Goal: Task Accomplishment & Management: Complete application form

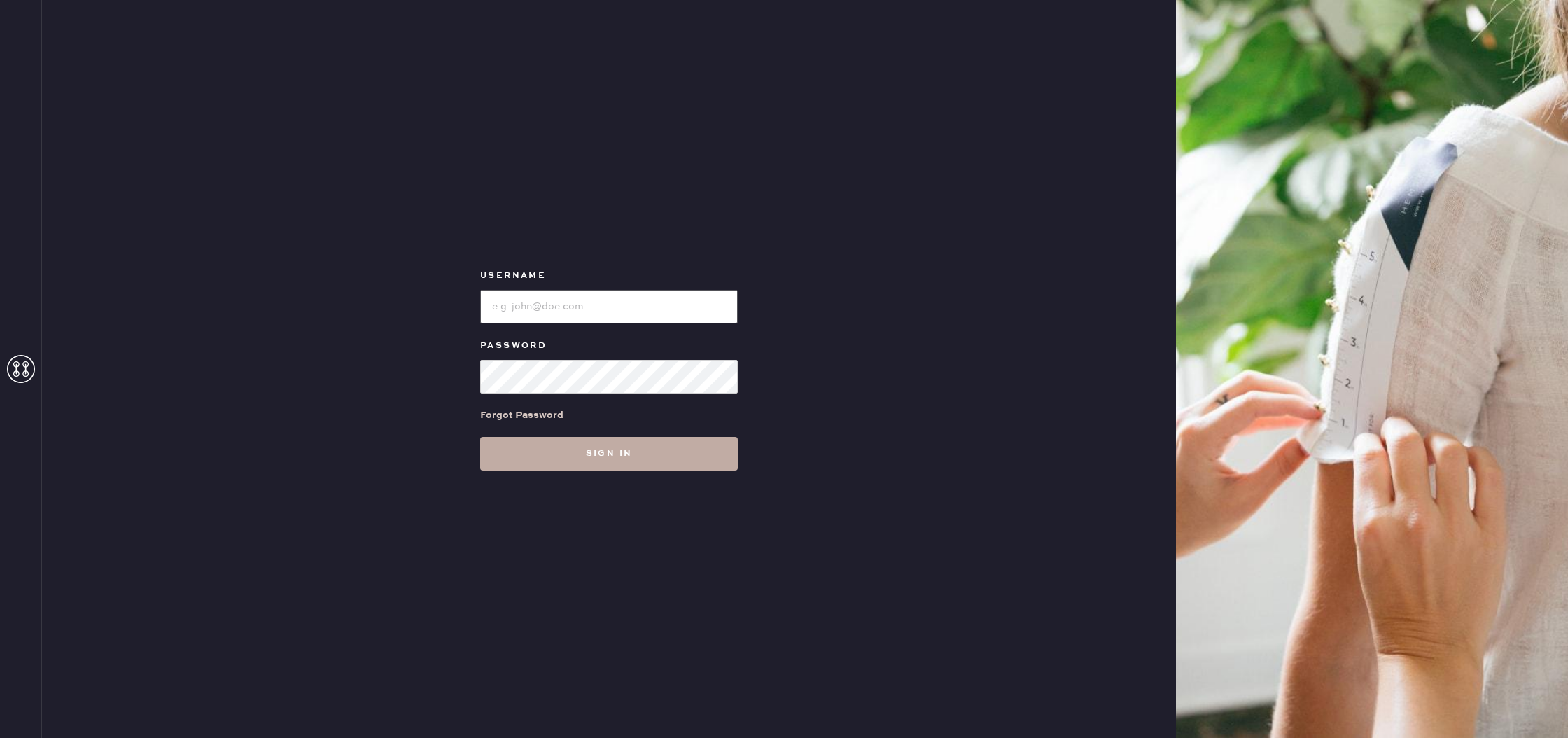
type input "reformationmelrose"
click at [575, 455] on button "Sign in" at bounding box center [608, 453] width 257 height 34
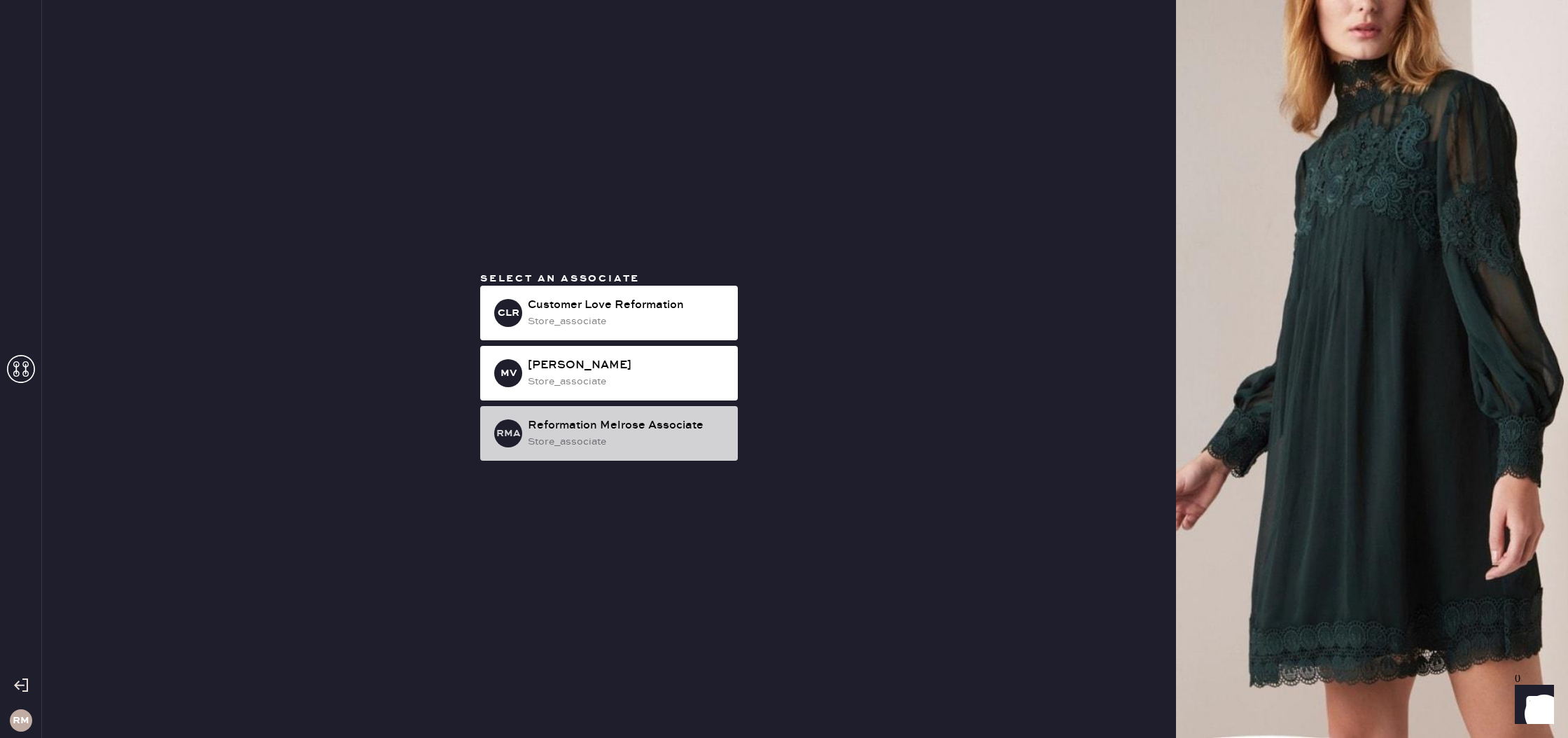
click at [573, 452] on div "RMA Reformation Melrose Associate store_associate" at bounding box center [608, 433] width 257 height 55
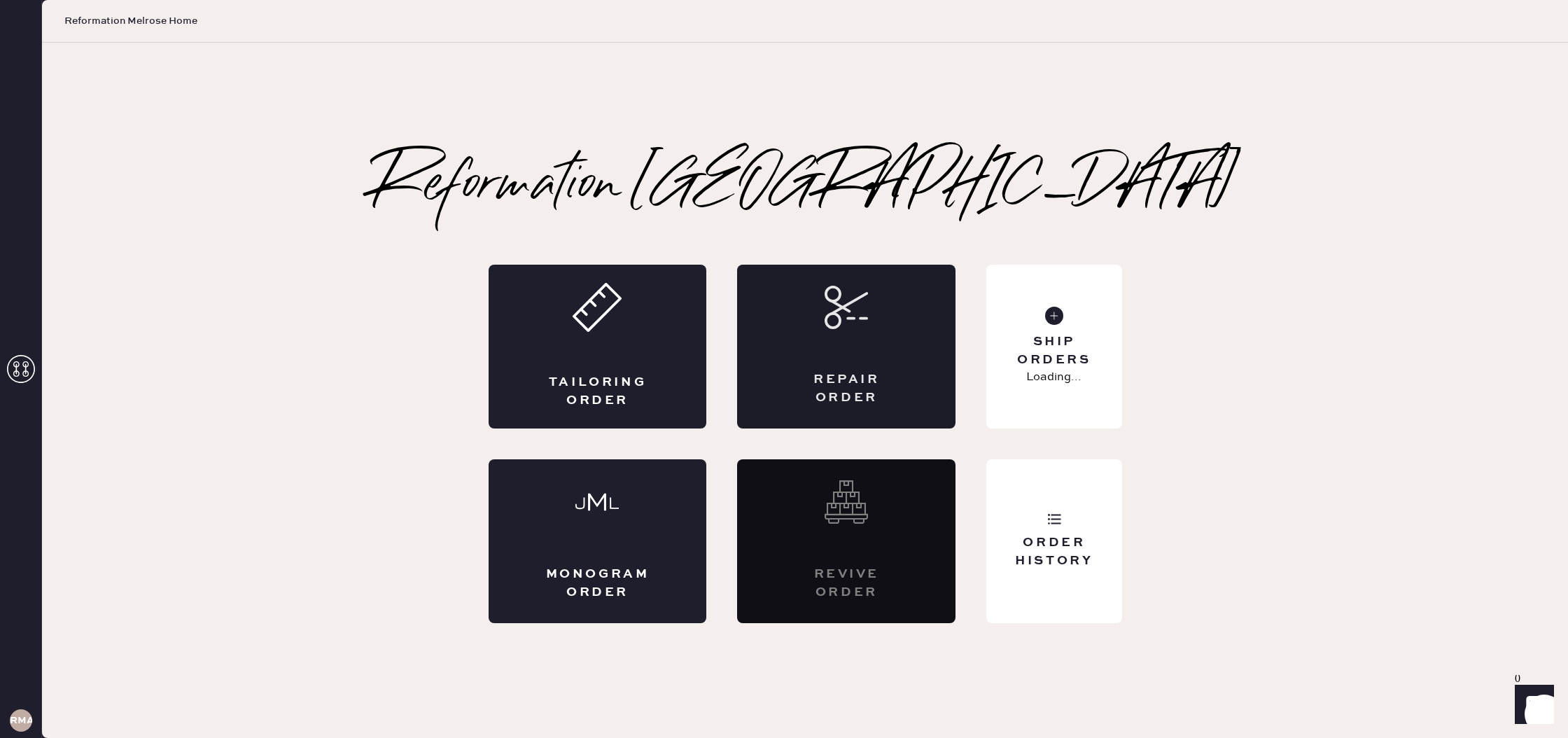
click at [885, 382] on div "Repair Order" at bounding box center [846, 388] width 107 height 35
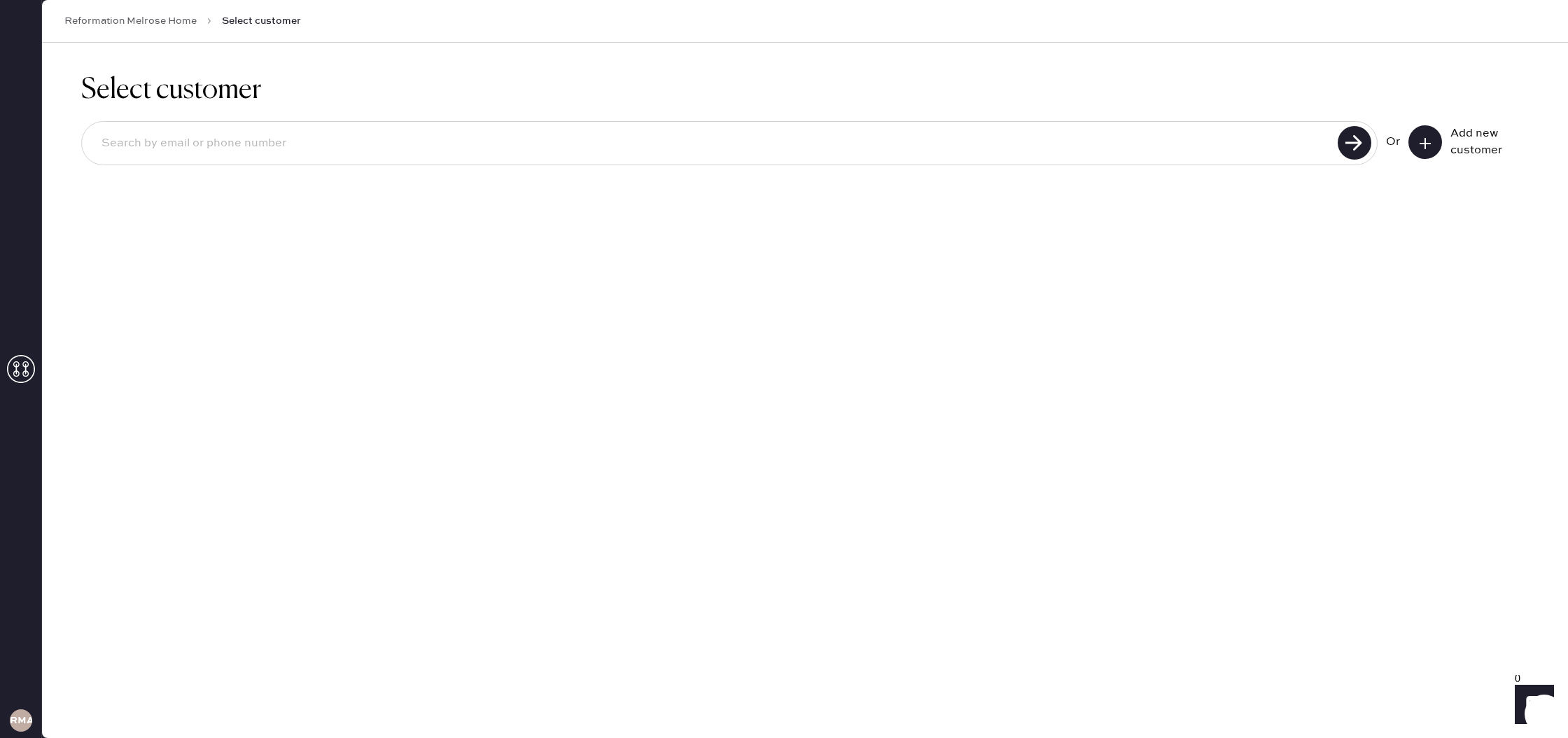
click at [352, 132] on input at bounding box center [711, 143] width 1243 height 32
type input "5033602233"
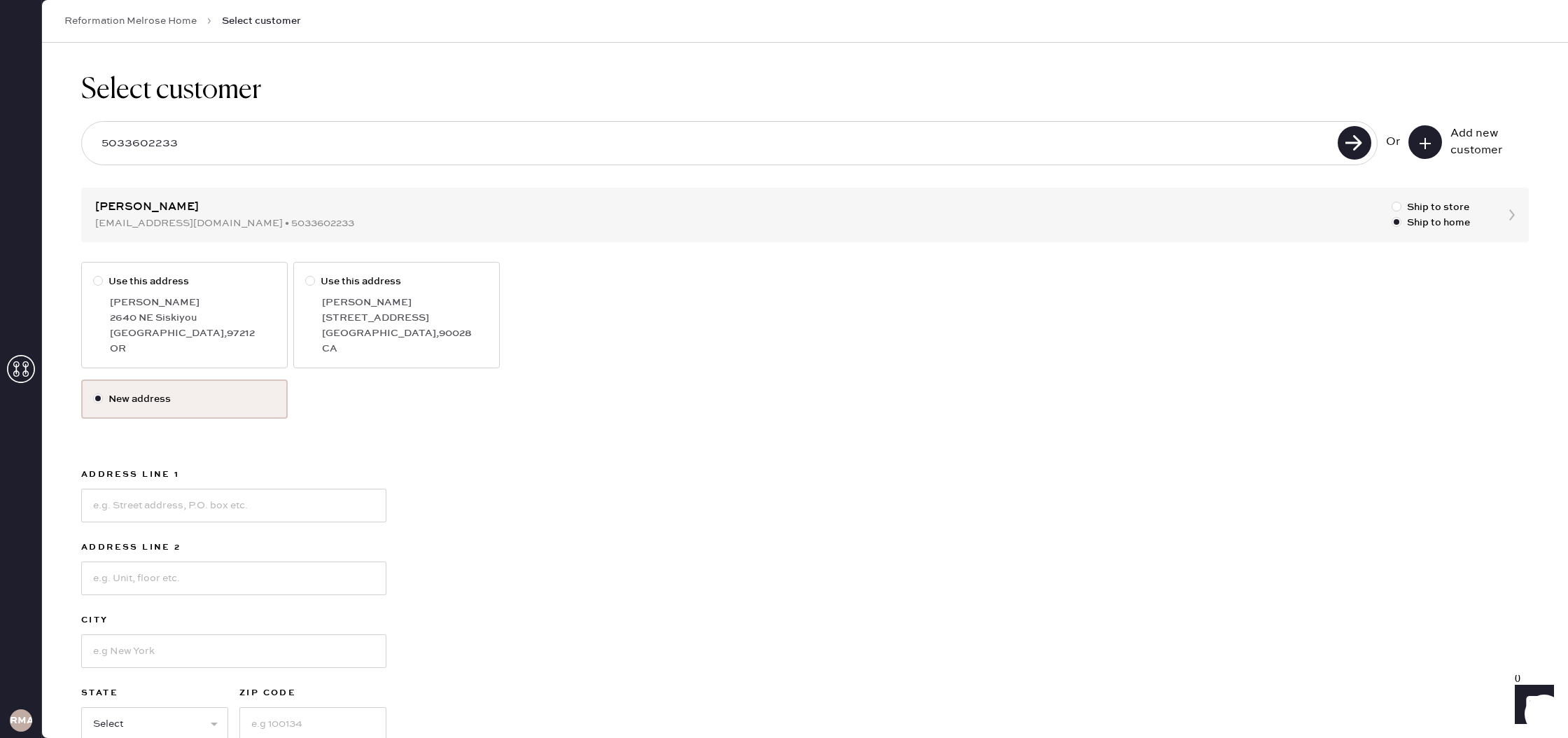
scroll to position [1, 0]
click at [205, 512] on input at bounding box center [233, 504] width 305 height 34
type input "1753 Garfield Pl"
type input "S"
type input "Apt 11"
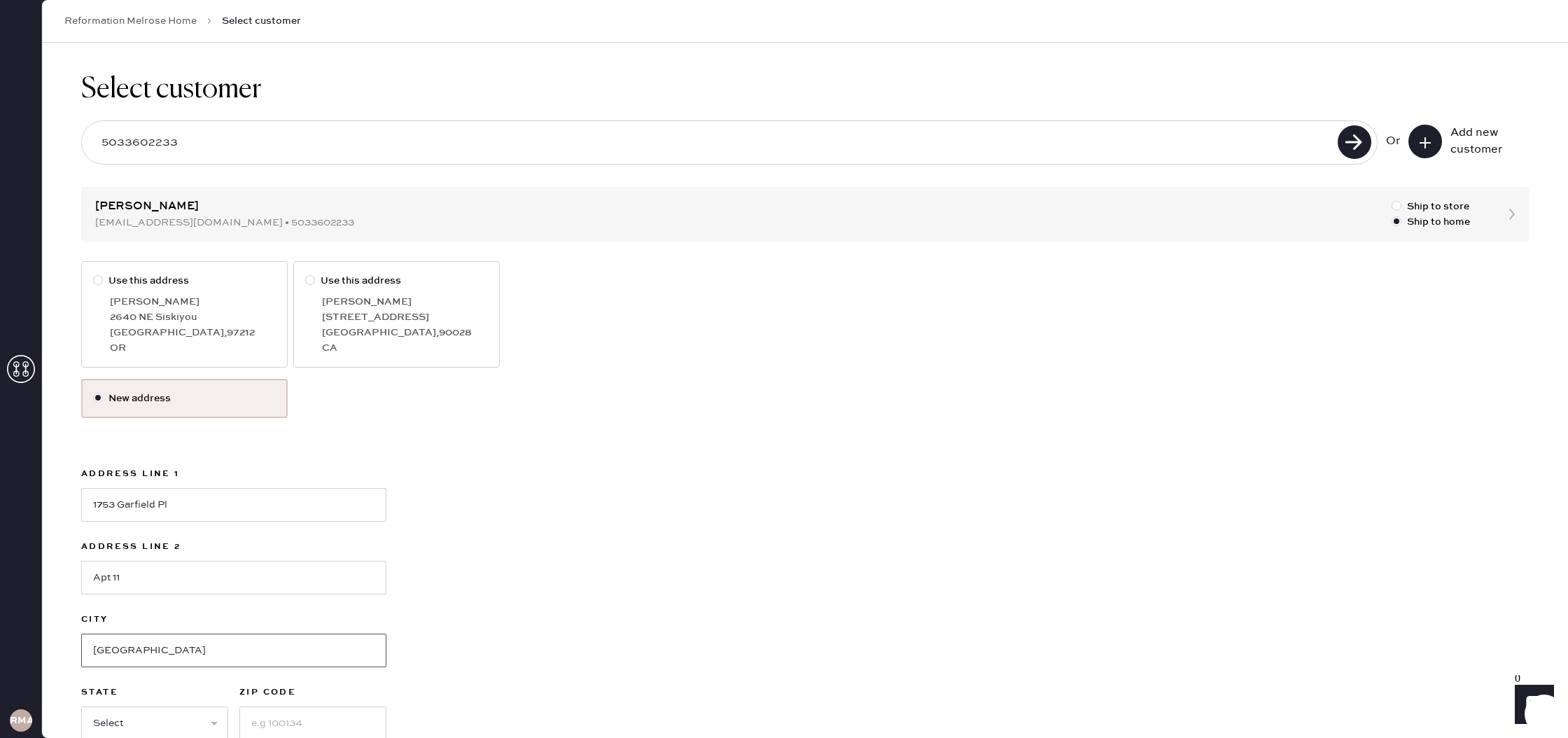
type input "[GEOGRAPHIC_DATA]"
select select "CA"
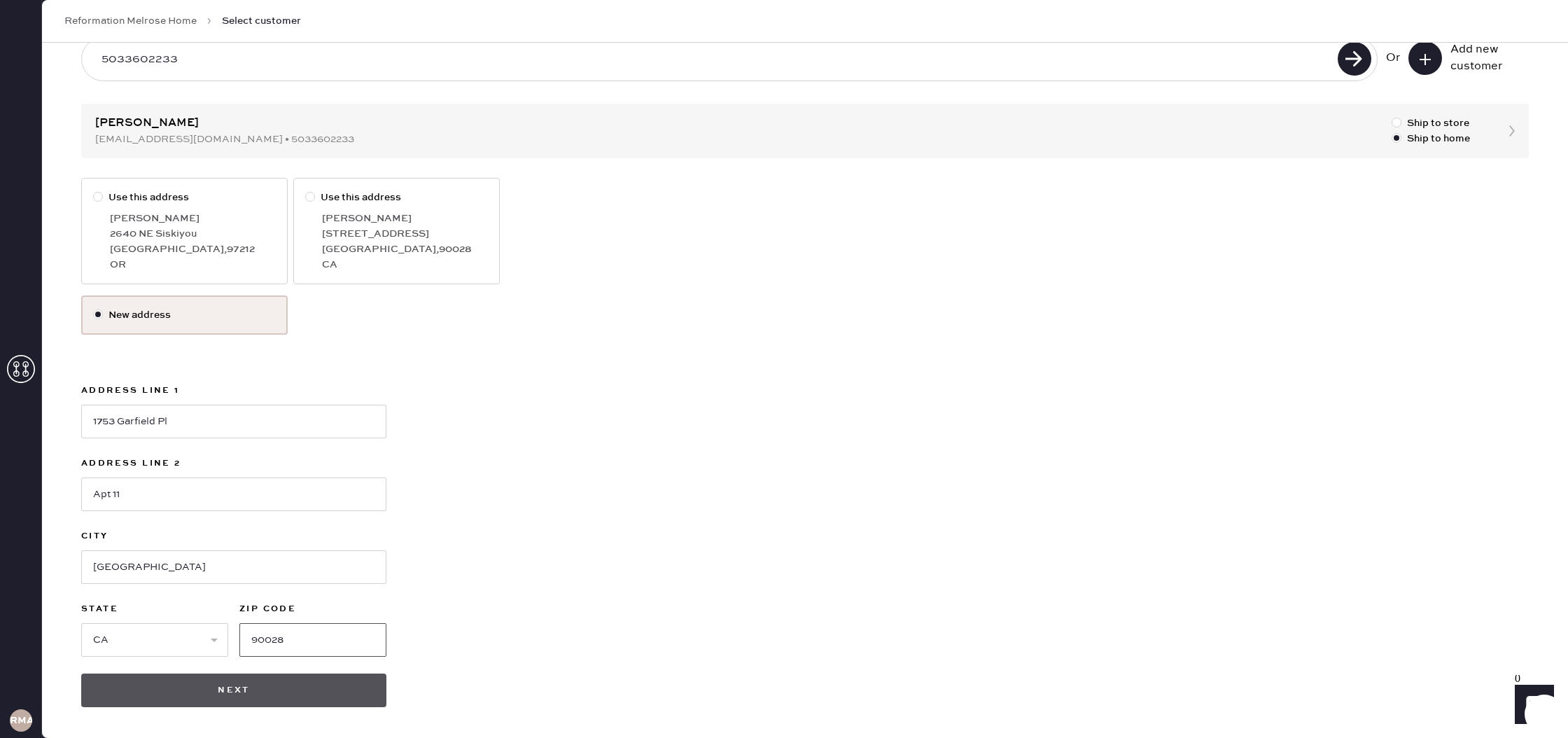
type input "90028"
click at [265, 691] on button "Next" at bounding box center [233, 690] width 305 height 34
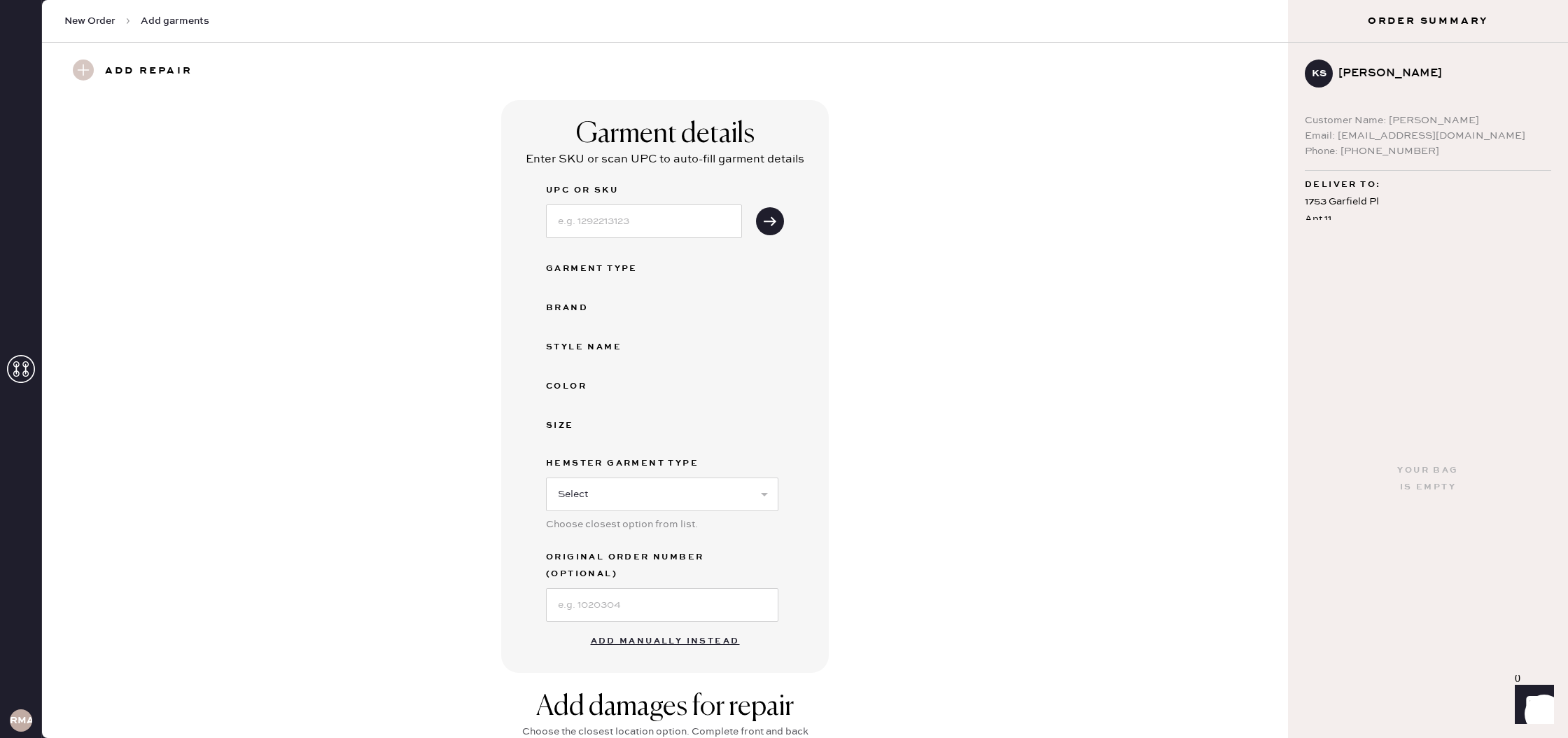
click at [681, 627] on button "Add manually instead" at bounding box center [665, 641] width 166 height 28
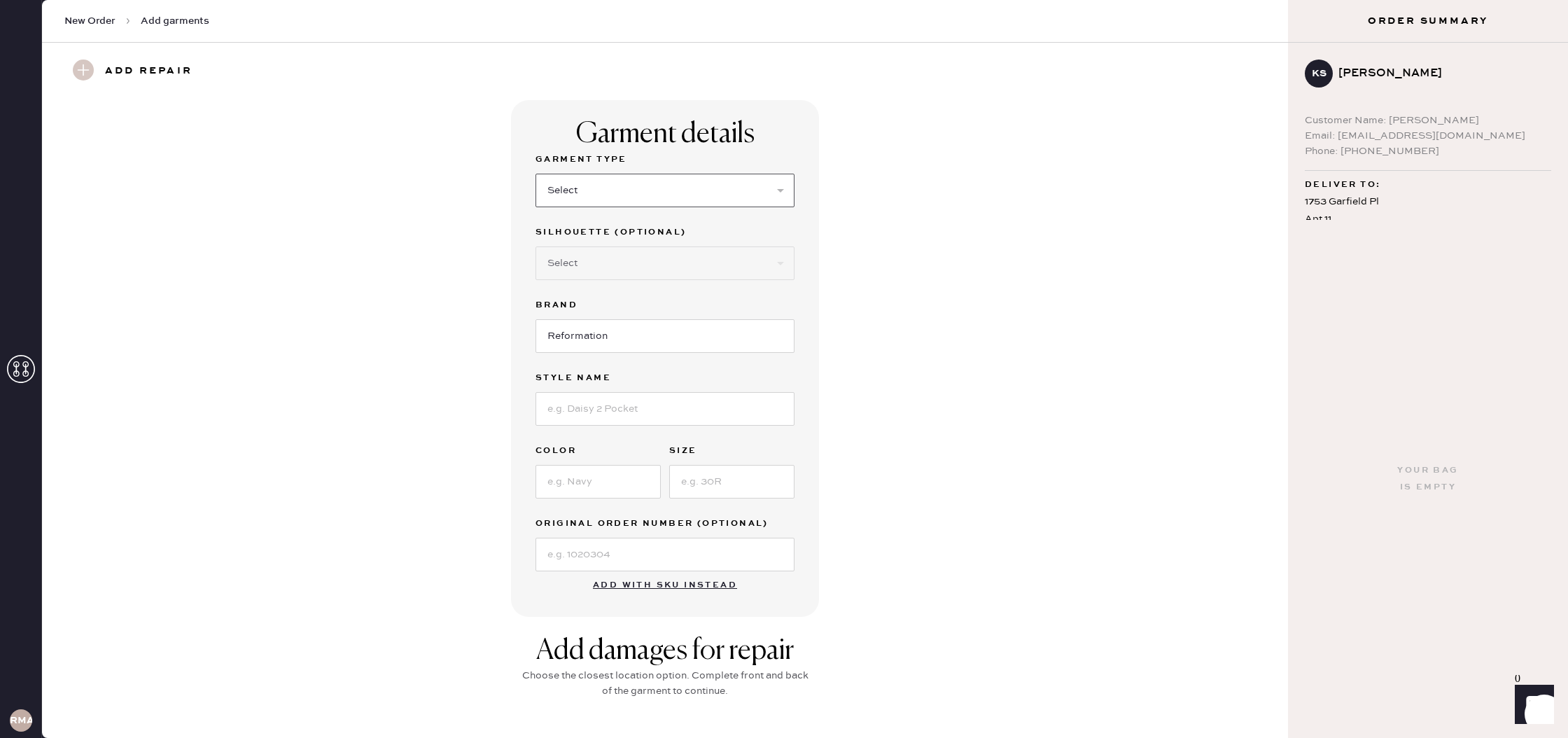
click at [587, 181] on select "Select Basic Skirt Jeans Leggings Pants Shorts Basic Sleeved Dress Basic Sleeve…" at bounding box center [664, 190] width 259 height 34
select select "4"
click at [535, 174] on select "Select Basic Skirt Jeans Leggings Pants Shorts Basic Sleeved Dress Basic Sleeve…" at bounding box center [664, 190] width 259 height 34
click at [604, 418] on input at bounding box center [664, 409] width 259 height 34
type input "vida low rise pant"
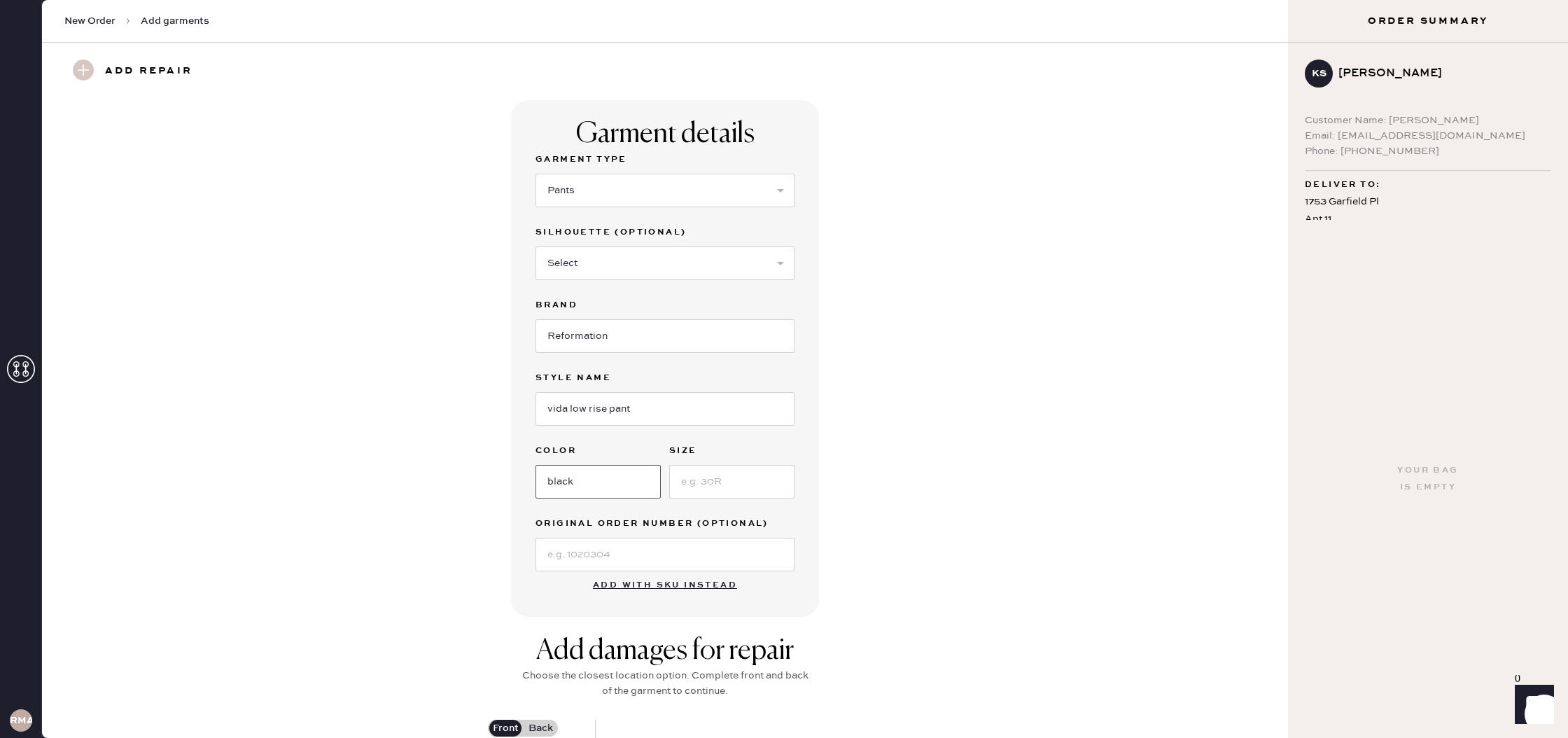
type input "black"
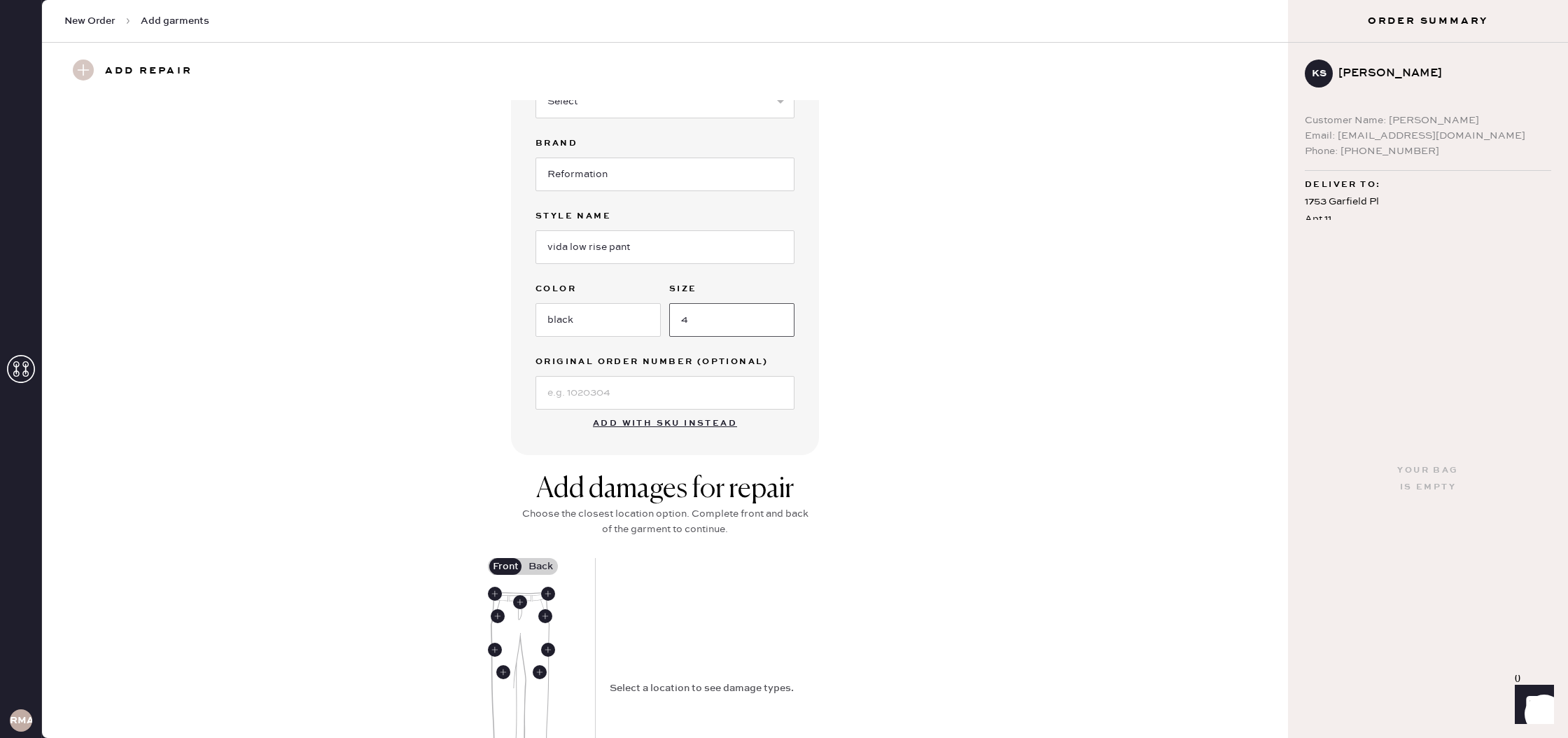
scroll to position [166, 0]
type input "4"
click at [515, 597] on use at bounding box center [520, 597] width 14 height 14
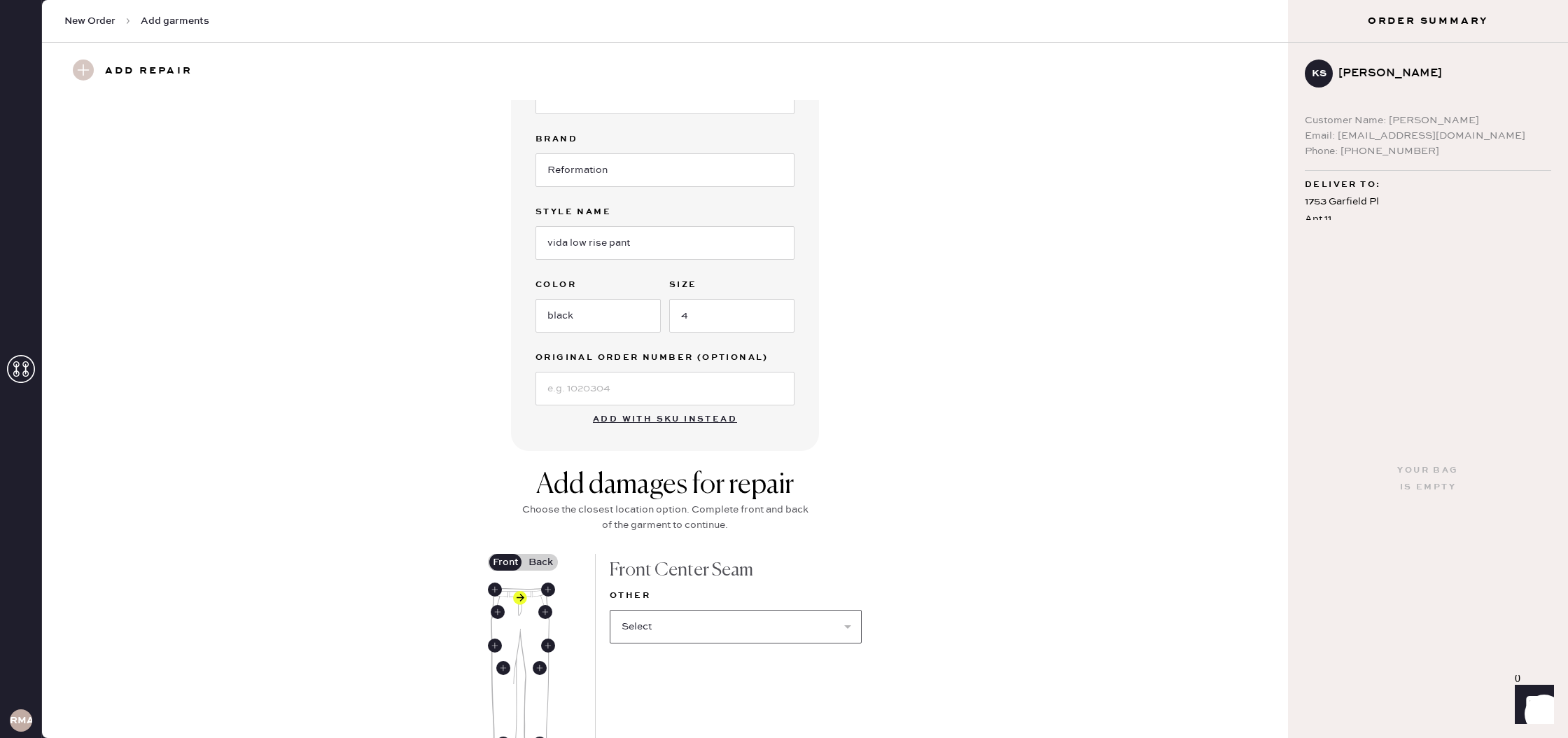
click at [718, 627] on select "Select Broken / Ripped Hem Broken Beads Broken Belt Loop Broken Button Broken E…" at bounding box center [736, 626] width 252 height 34
select select "1695"
click at [610, 610] on select "Select Broken / Ripped Hem Broken Beads Broken Belt Loop Broken Button Broken E…" at bounding box center [736, 626] width 252 height 34
select select
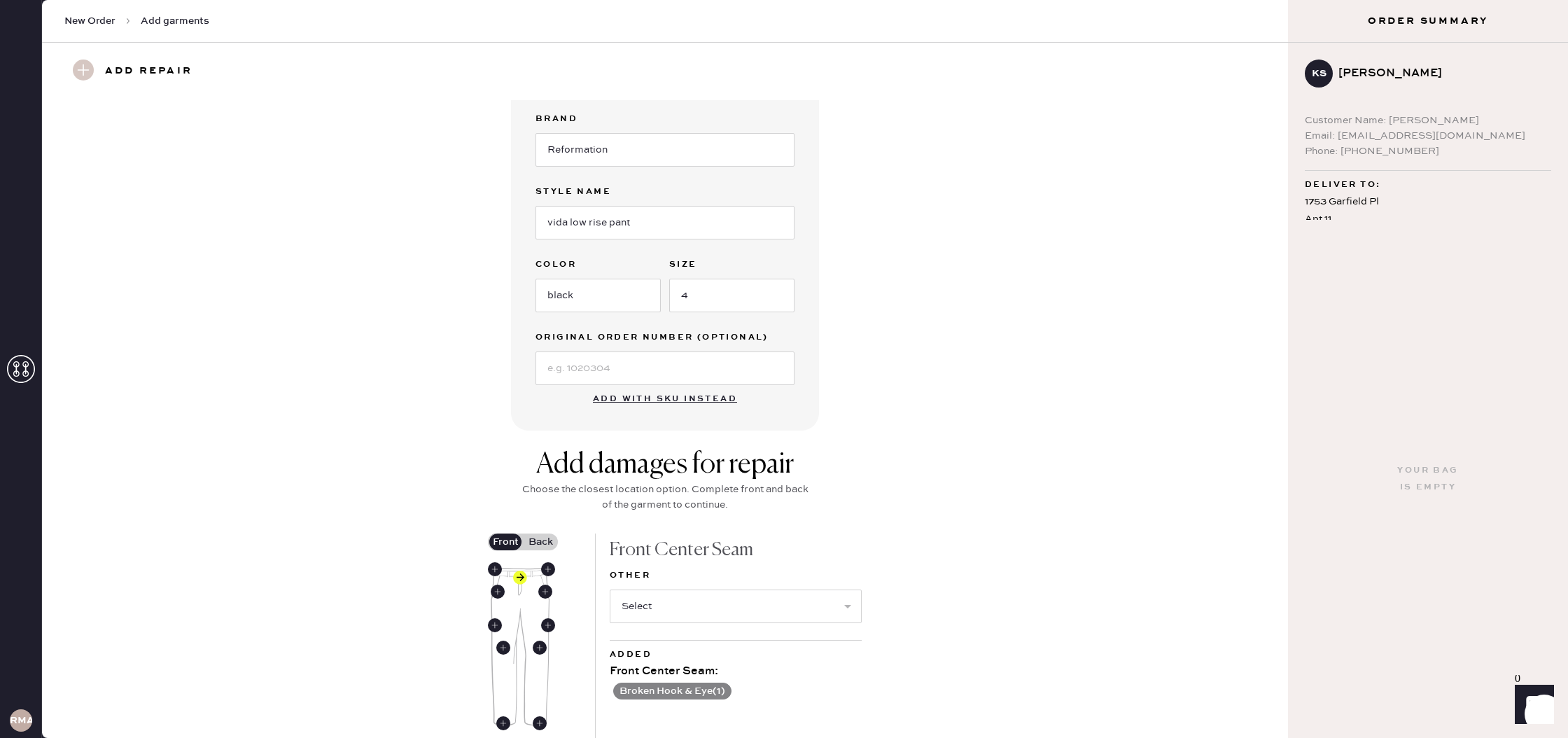
click at [440, 570] on div "Add damages for repair Choose the closest location option. Complete front and b…" at bounding box center [664, 662] width 1195 height 427
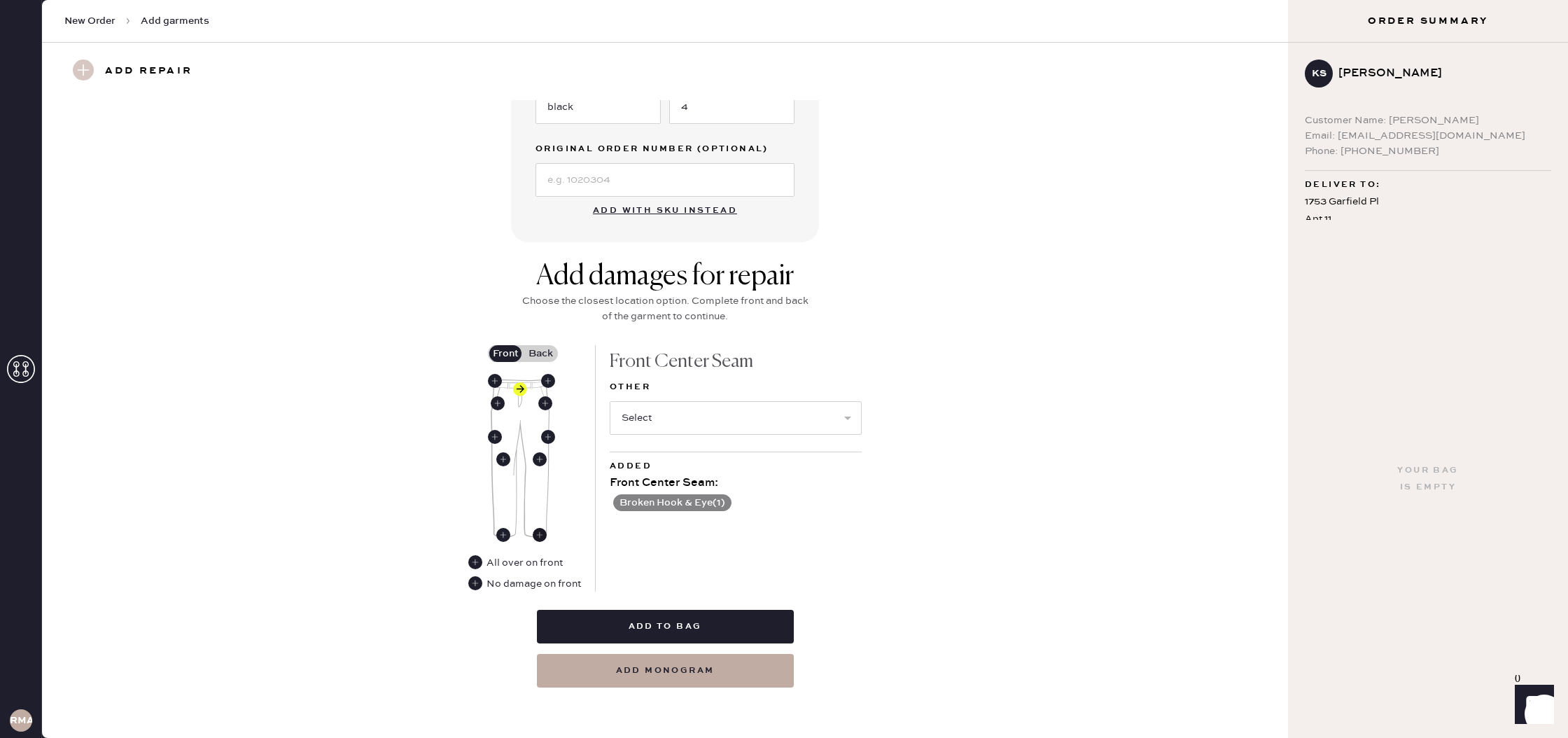
click at [543, 530] on use at bounding box center [539, 534] width 14 height 14
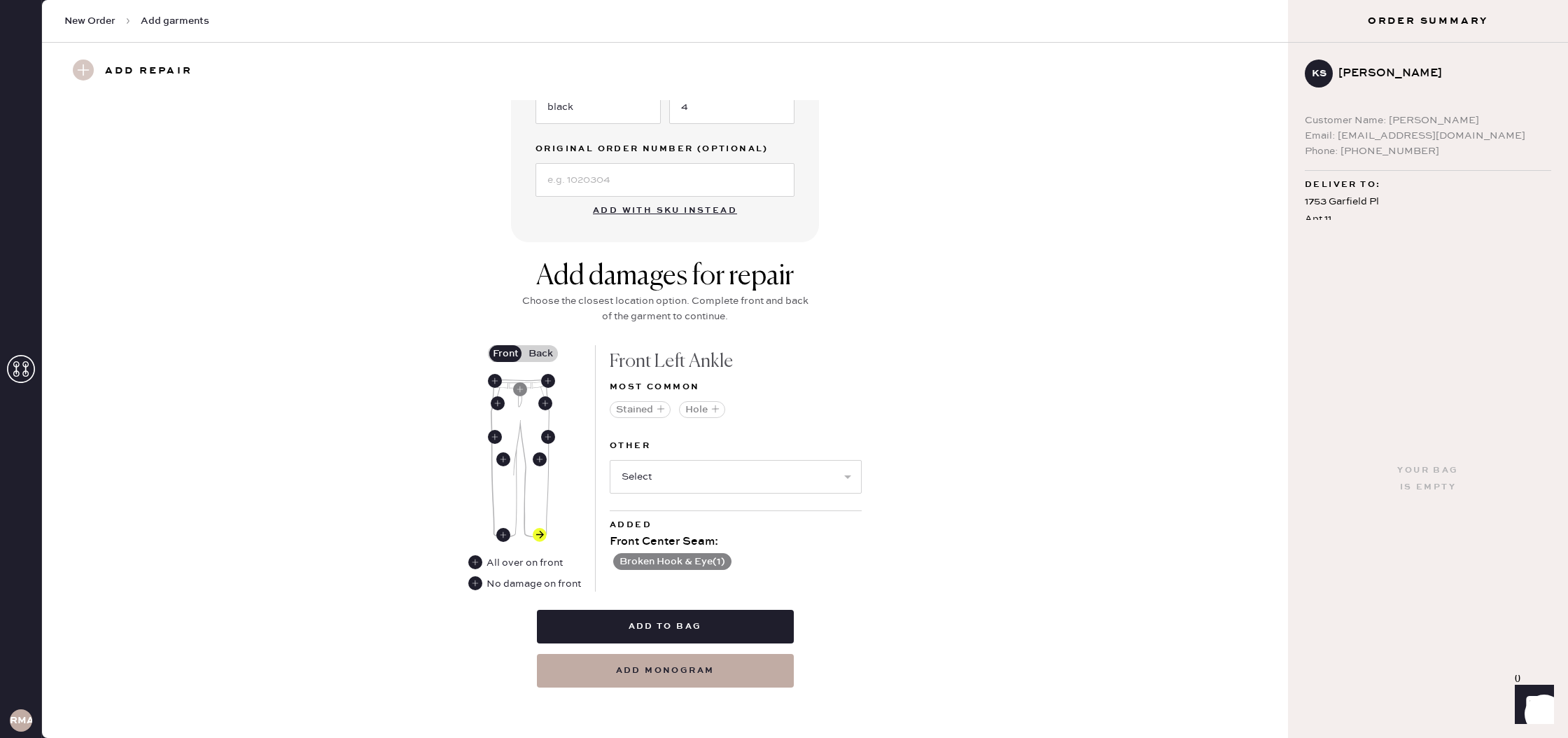
click at [545, 352] on label "Back" at bounding box center [540, 353] width 35 height 17
click at [540, 354] on input "Back" at bounding box center [540, 354] width 0 height 0
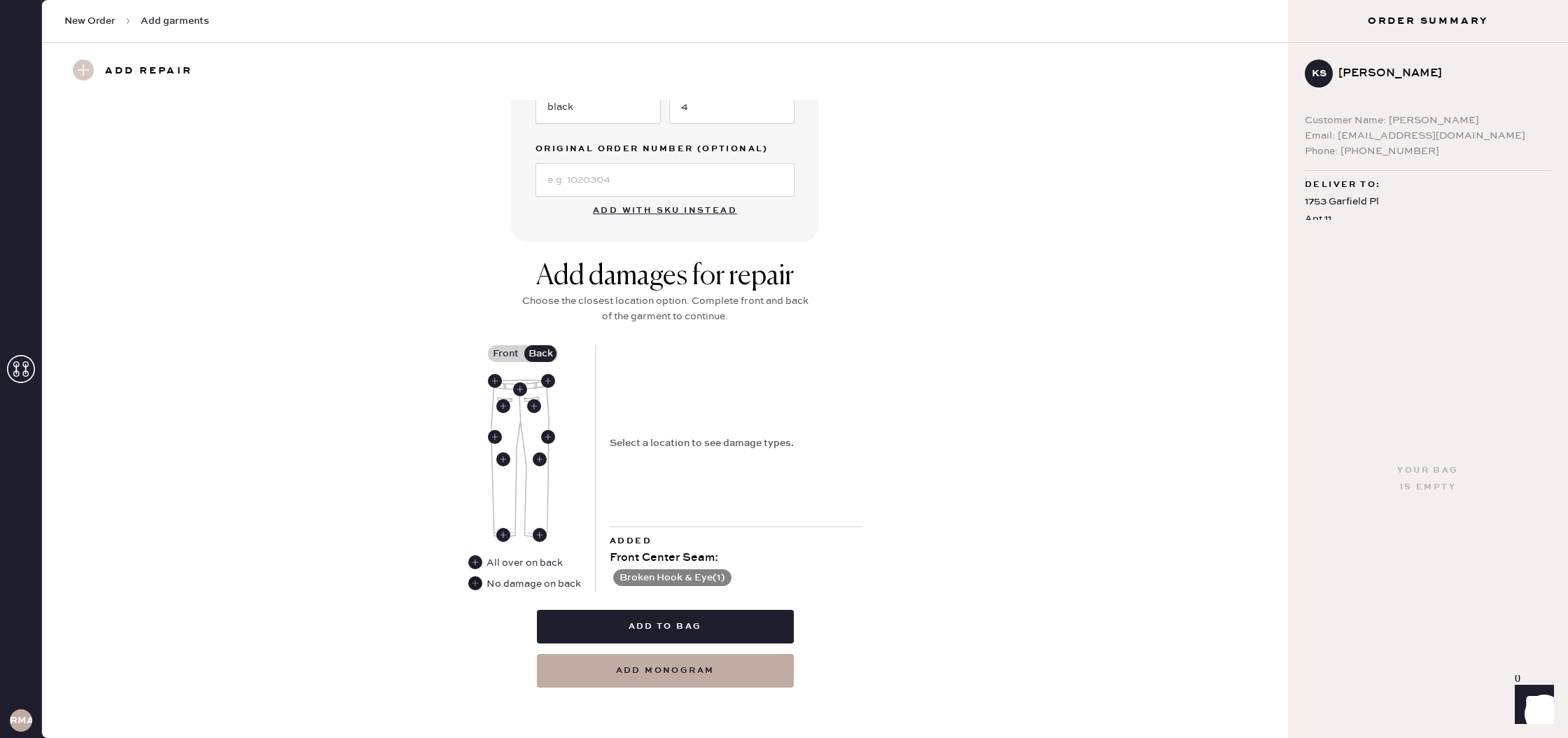
click at [474, 581] on use at bounding box center [475, 582] width 14 height 14
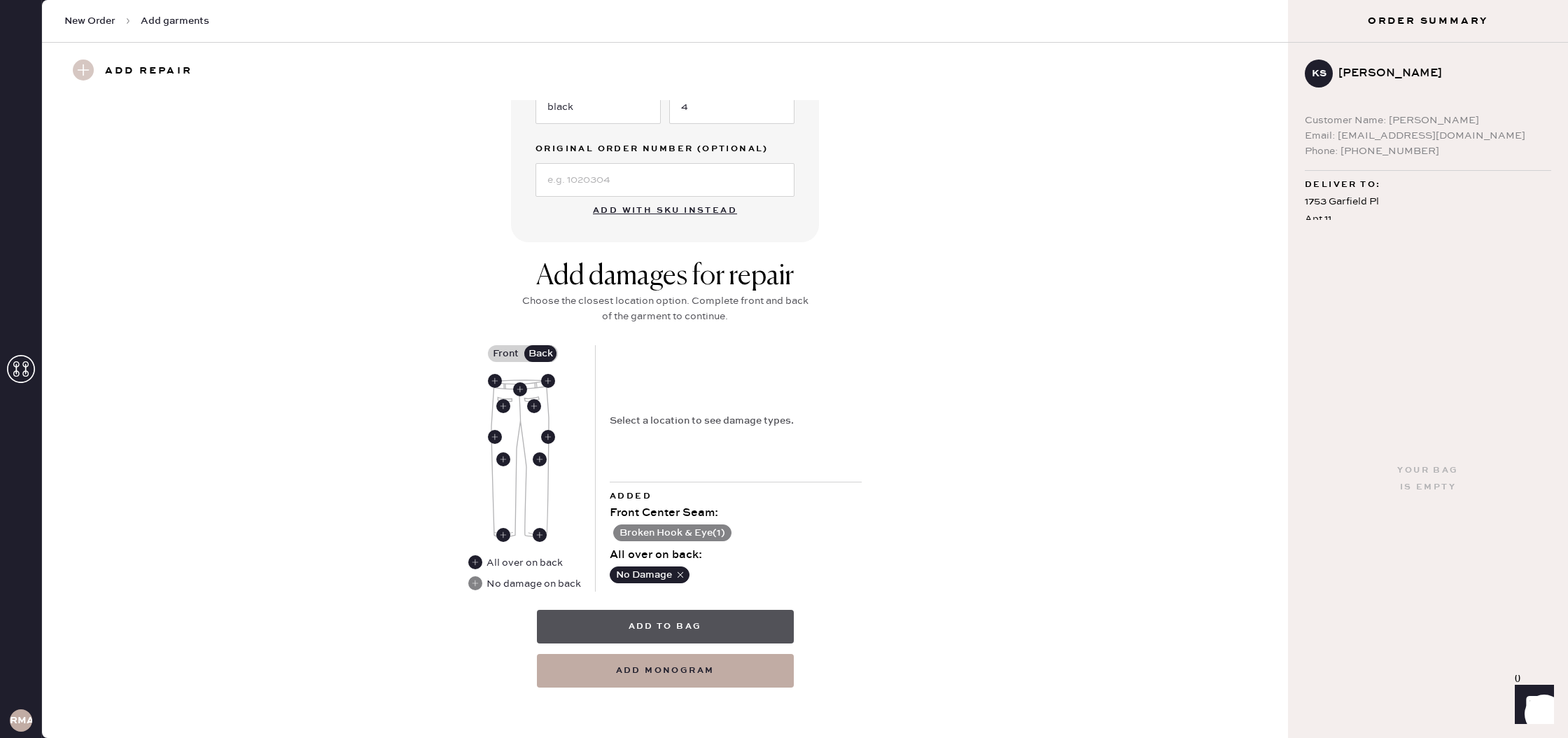
click at [701, 618] on button "Add to bag" at bounding box center [665, 626] width 257 height 34
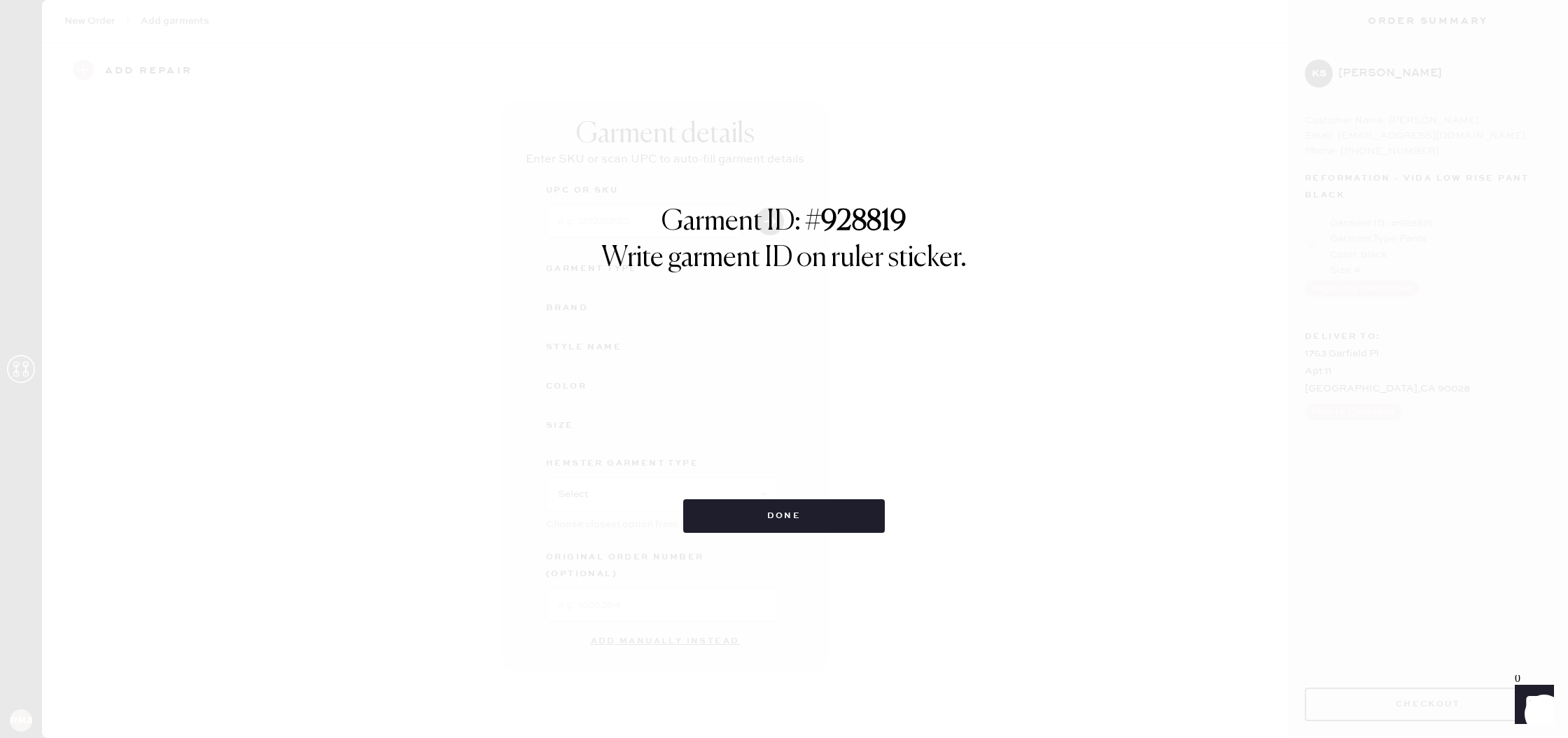
scroll to position [0, 0]
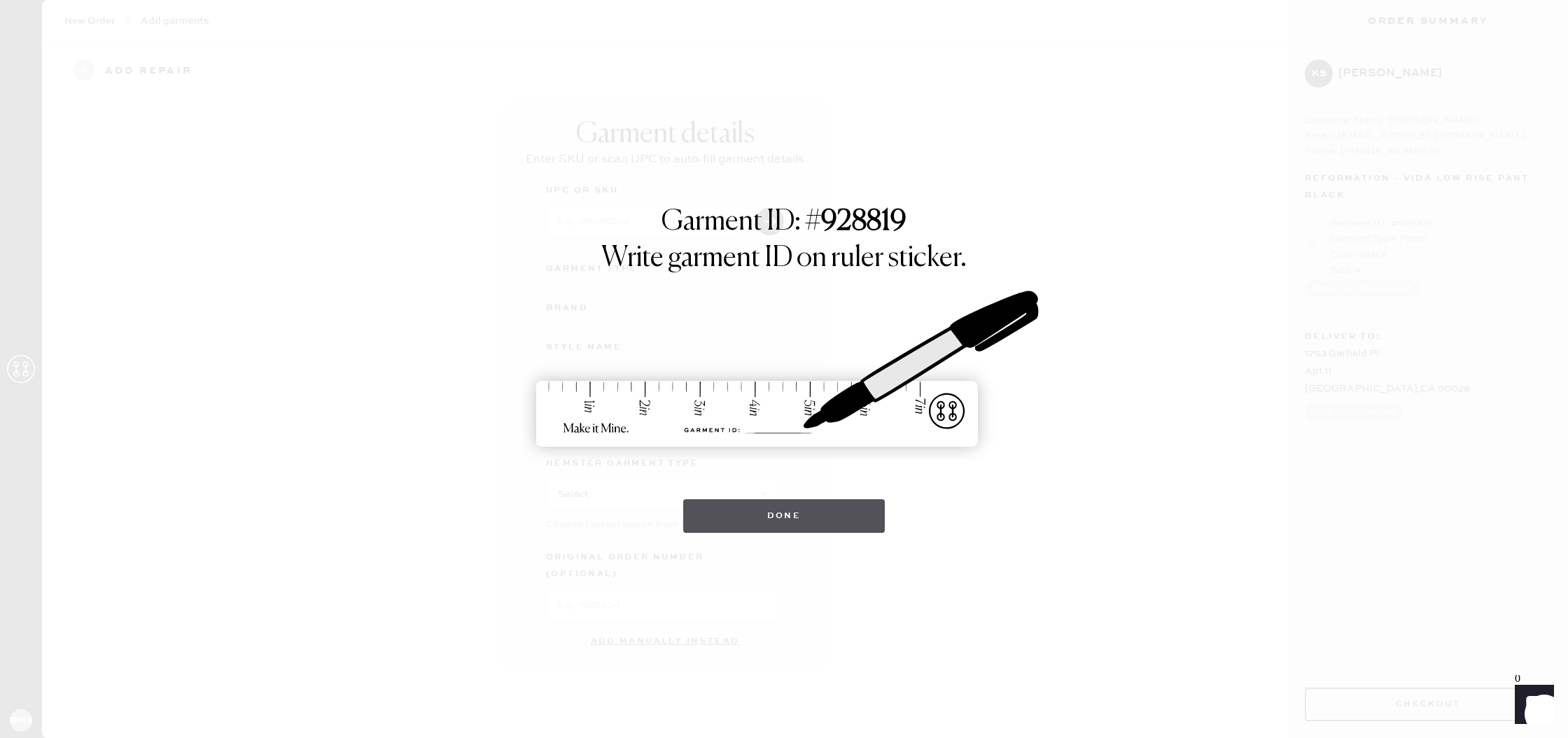
click at [855, 507] on button "Done" at bounding box center [784, 516] width 202 height 34
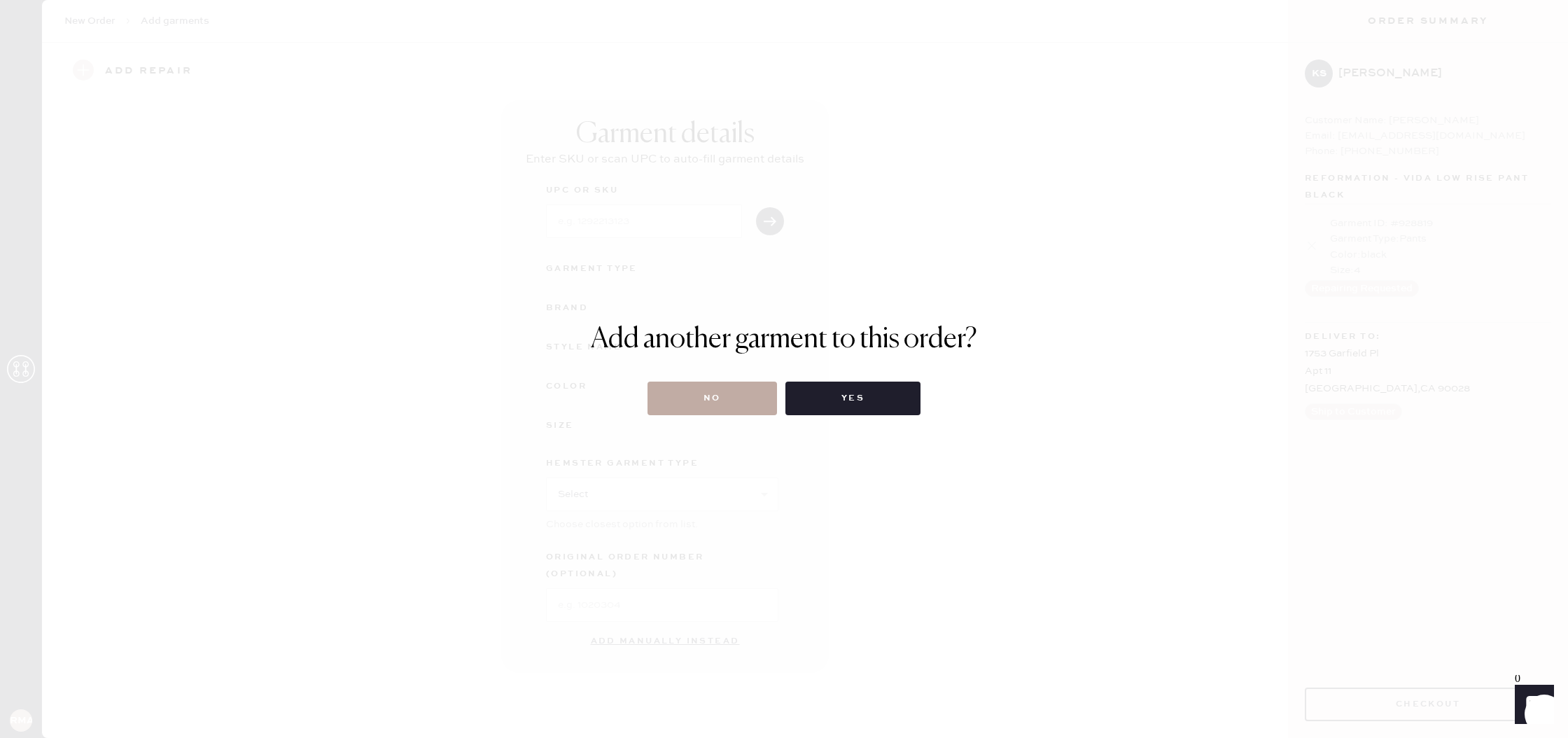
click at [741, 406] on button "No" at bounding box center [712, 398] width 130 height 34
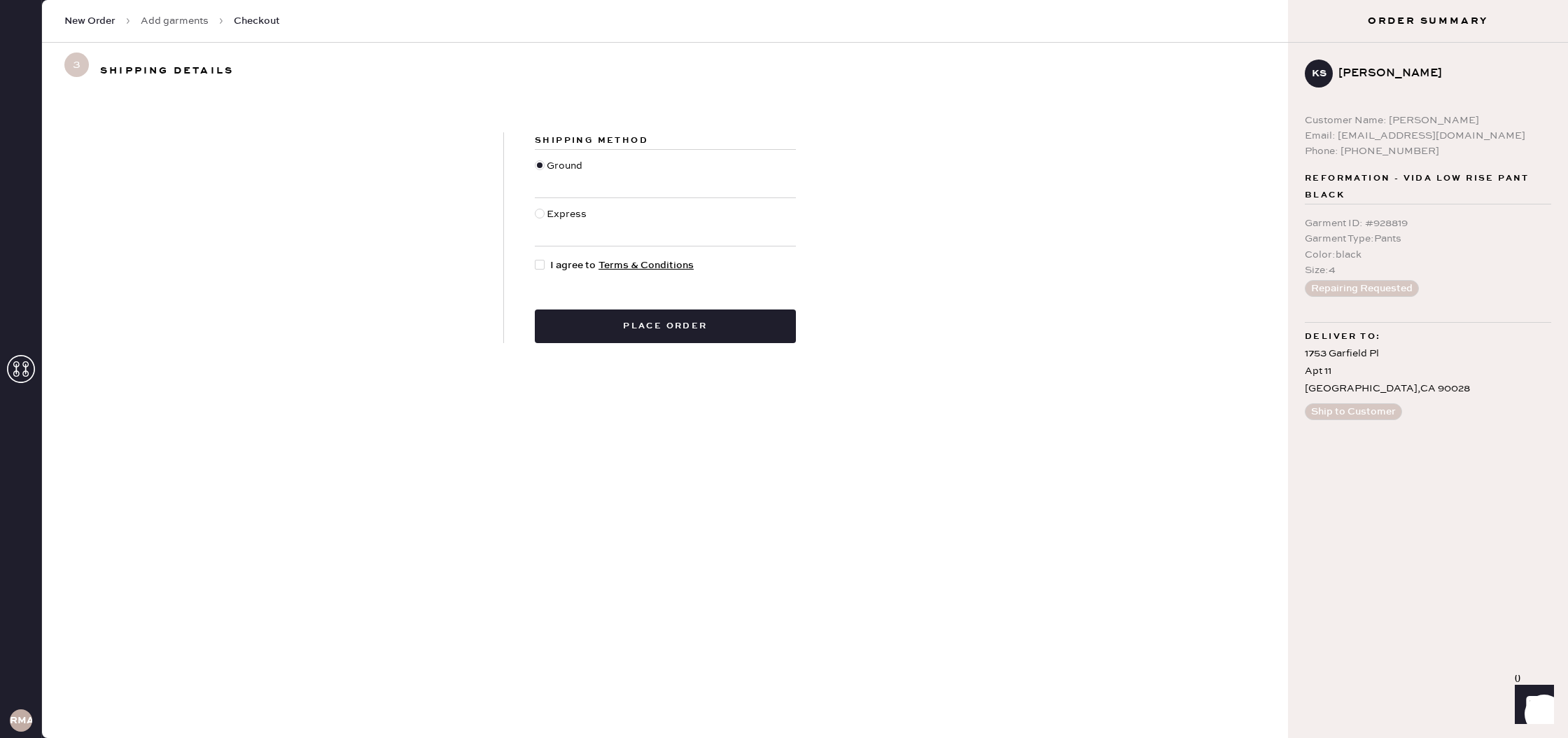
click at [544, 262] on div at bounding box center [540, 264] width 10 height 10
click at [535, 258] on input "I agree to Terms & Conditions" at bounding box center [535, 257] width 1 height 1
checkbox input "true"
click at [711, 345] on div "Shipping Method Ground Express I agree to Terms & Conditions Place order" at bounding box center [664, 238] width 1246 height 278
click at [709, 335] on button "Place order" at bounding box center [665, 326] width 261 height 34
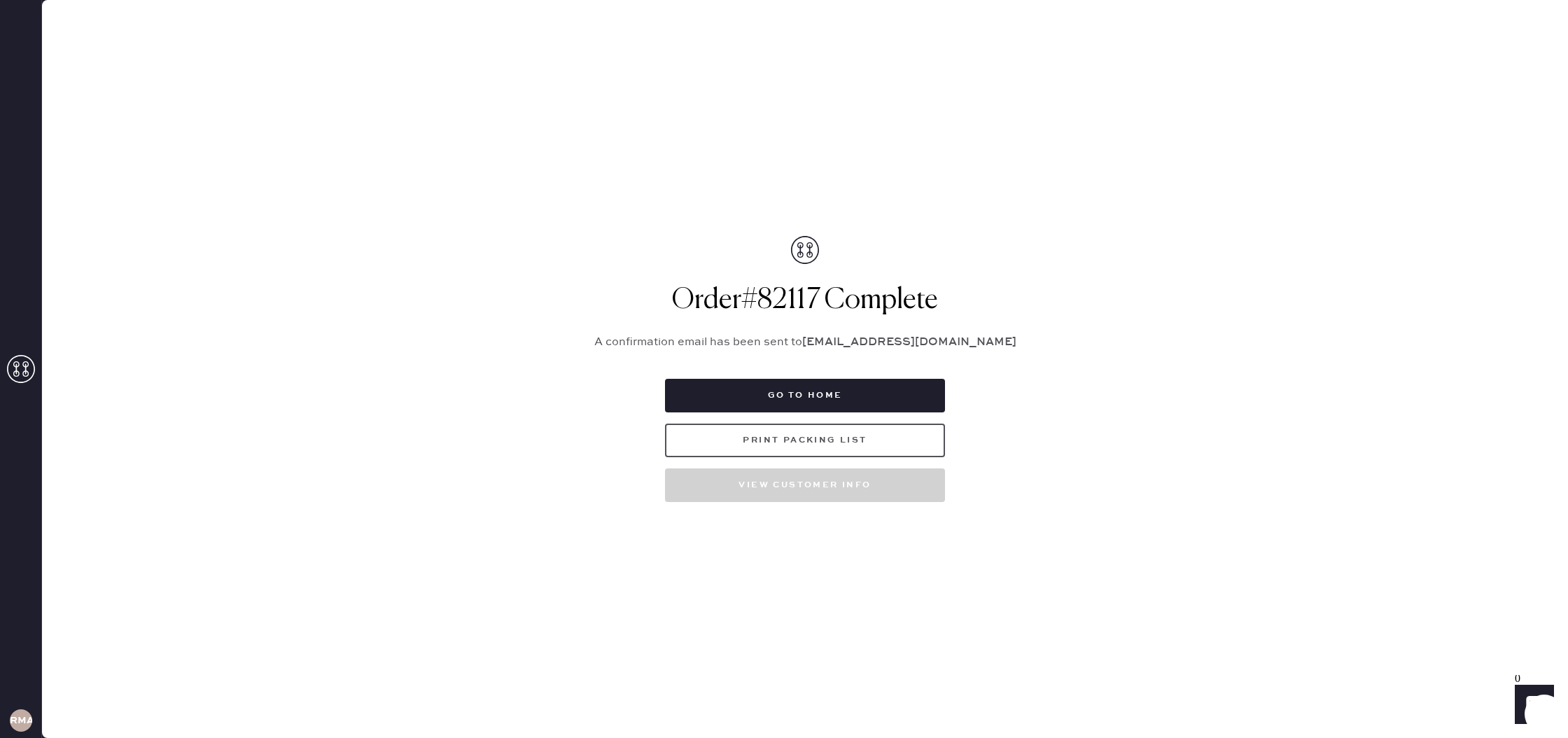
click at [767, 441] on button "Print Packing List" at bounding box center [805, 440] width 280 height 34
click at [825, 399] on button "Go to home" at bounding box center [805, 395] width 280 height 34
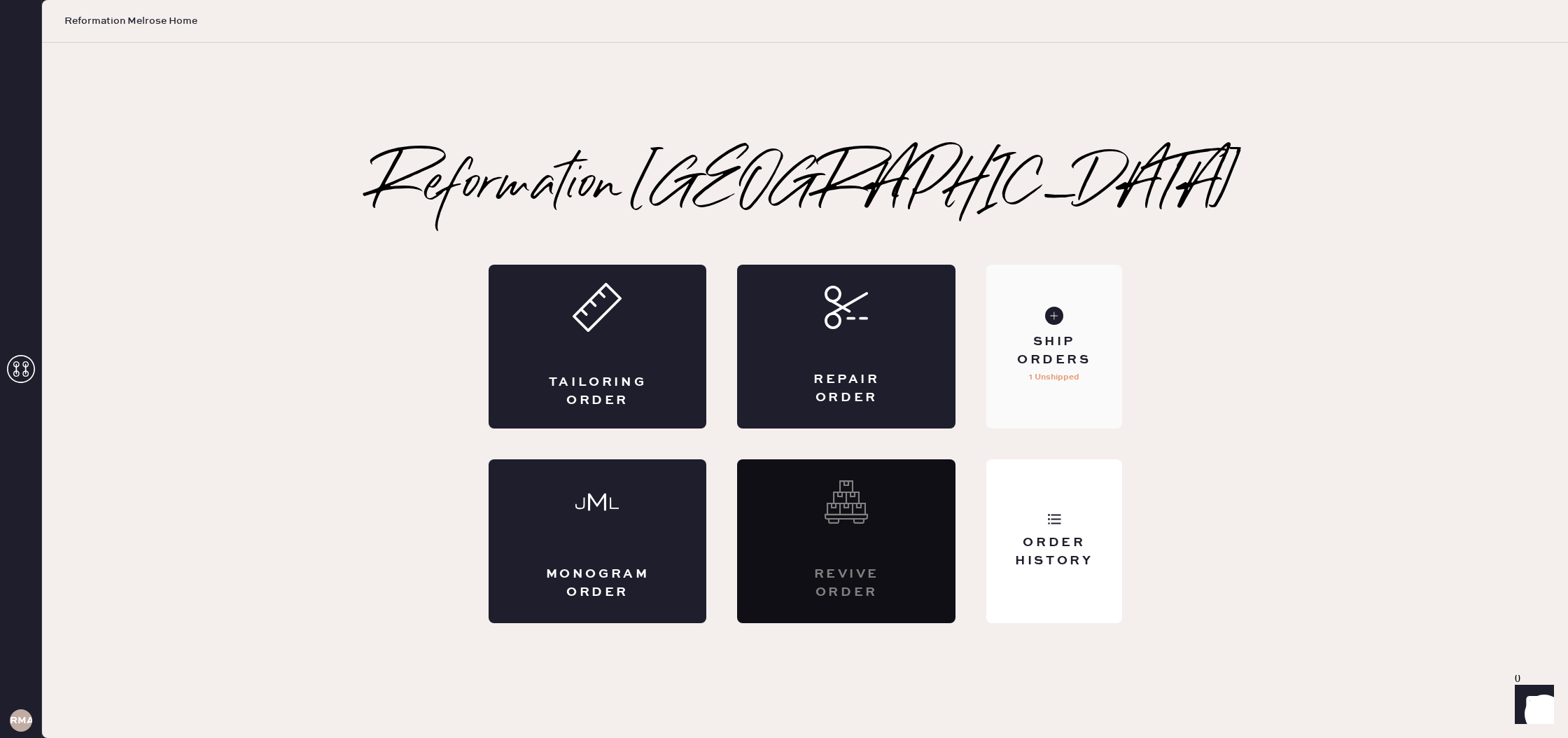
click at [1036, 409] on div "Ship Orders 1 Unshipped" at bounding box center [1054, 346] width 135 height 164
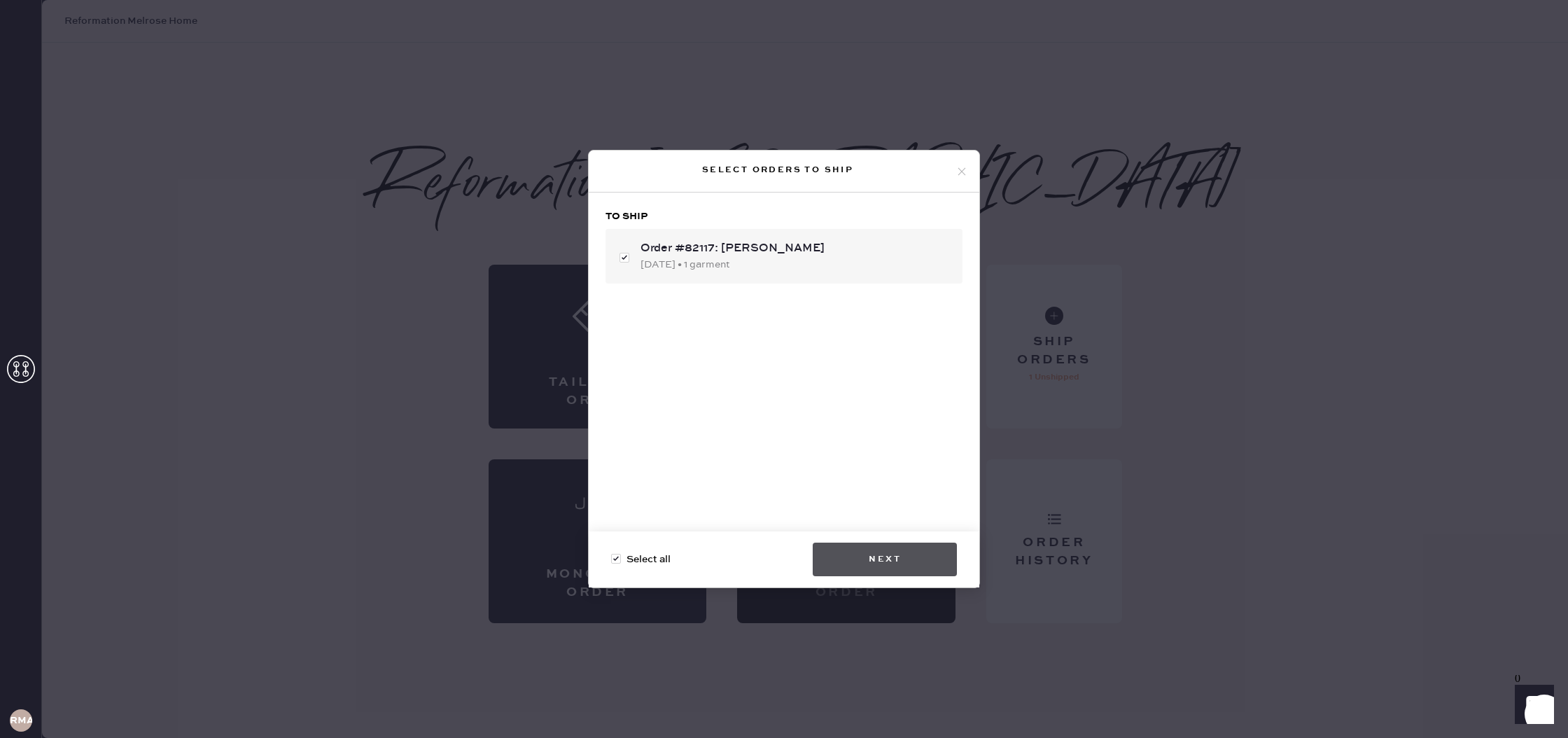
click at [886, 545] on button "Next" at bounding box center [885, 559] width 144 height 34
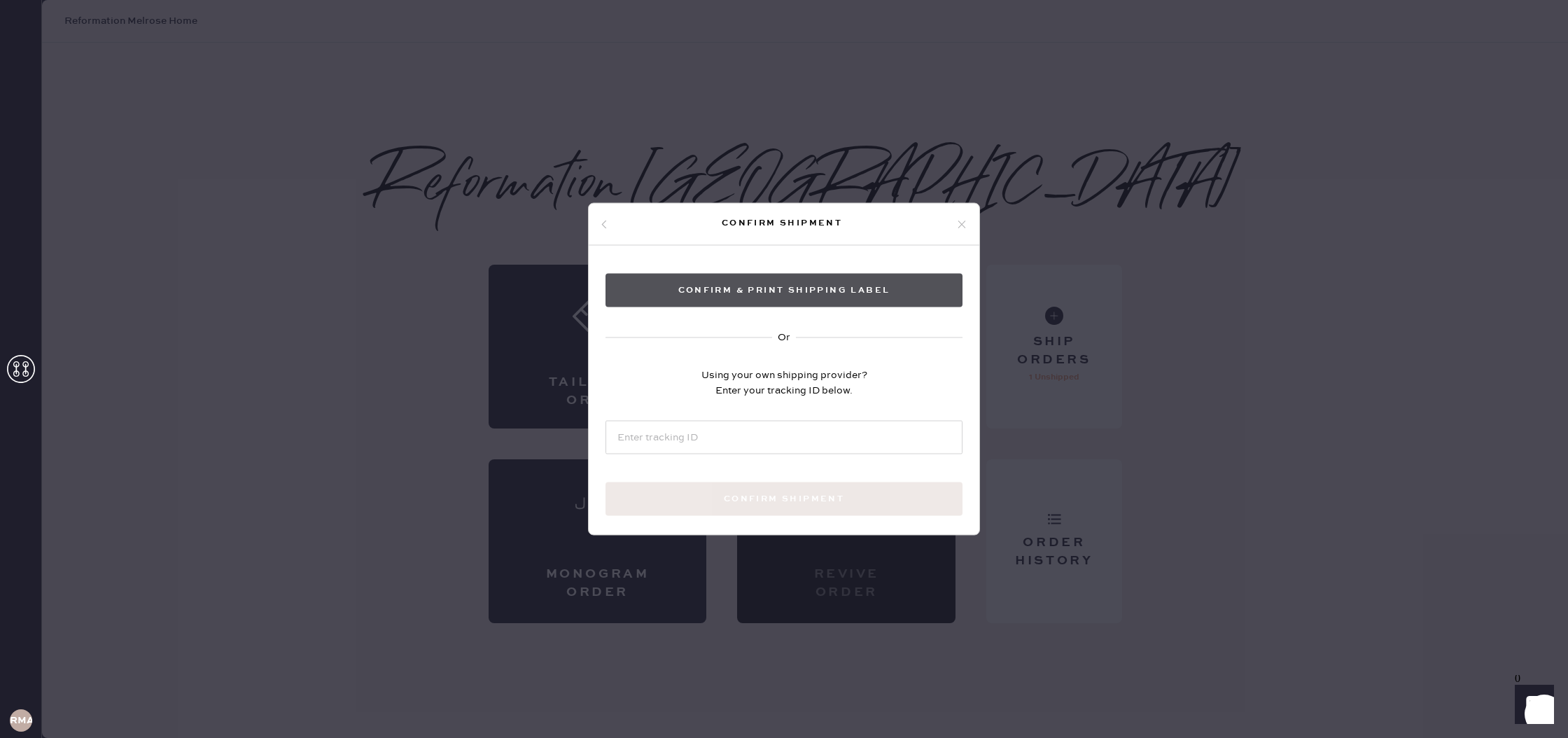
click at [778, 301] on button "Confirm & Print shipping label" at bounding box center [783, 290] width 357 height 34
